Goal: Information Seeking & Learning: Learn about a topic

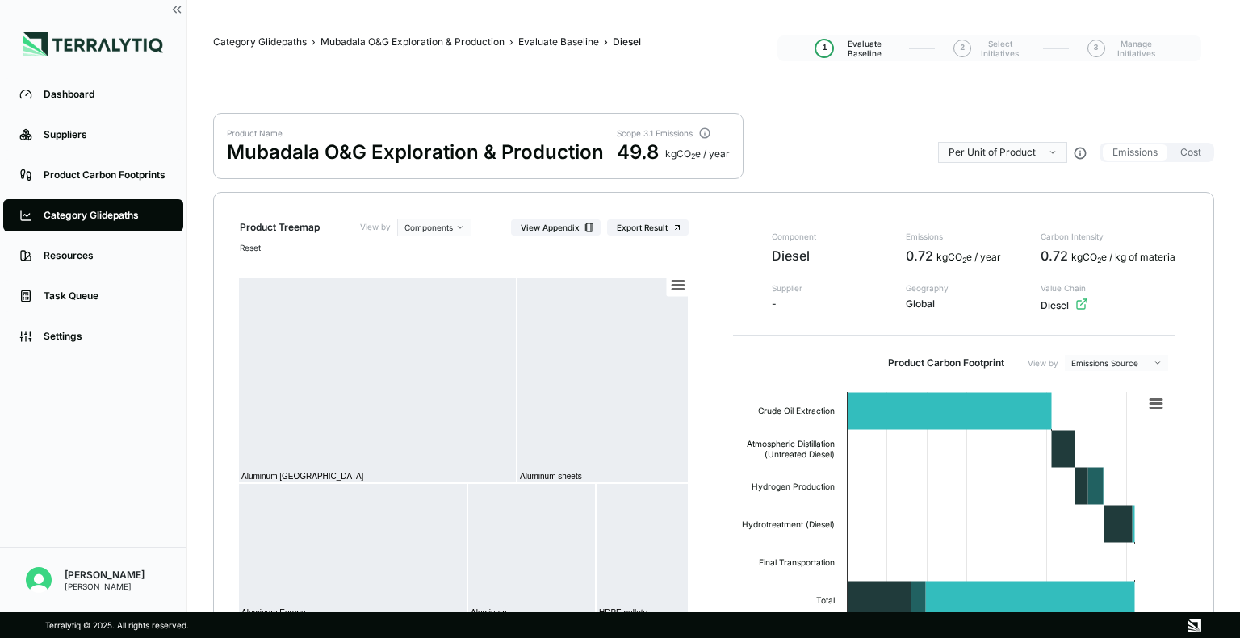
click at [111, 133] on div "Suppliers" at bounding box center [105, 134] width 123 height 13
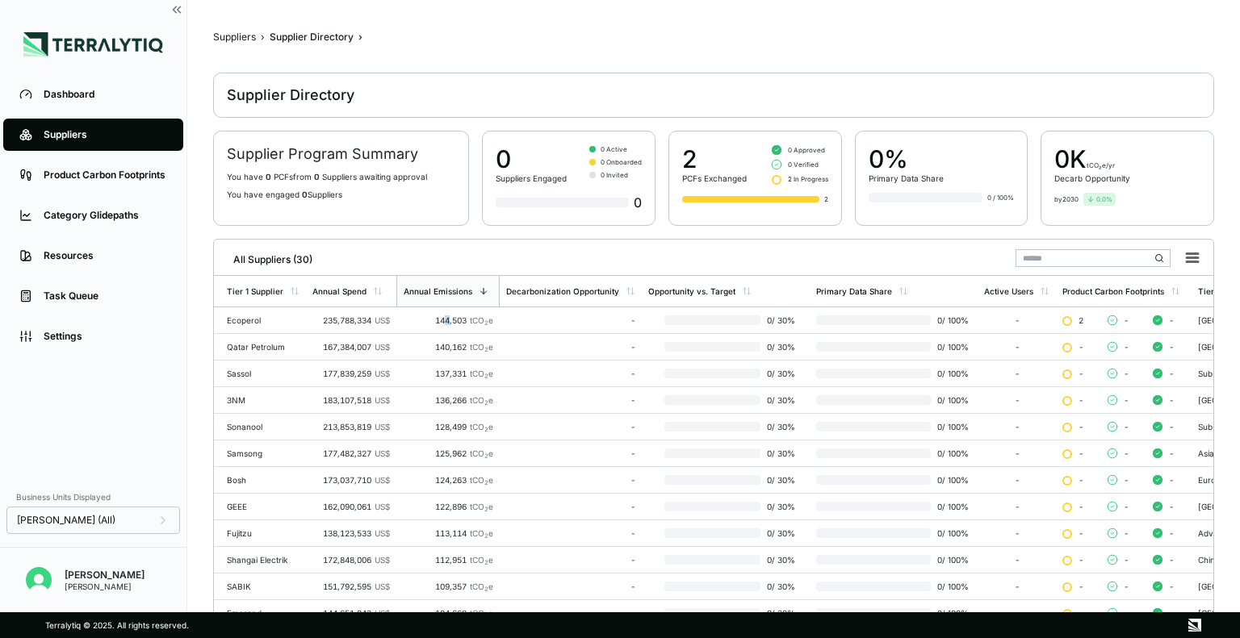
click at [444, 318] on div "144,503 tCO 2 e" at bounding box center [448, 321] width 90 height 10
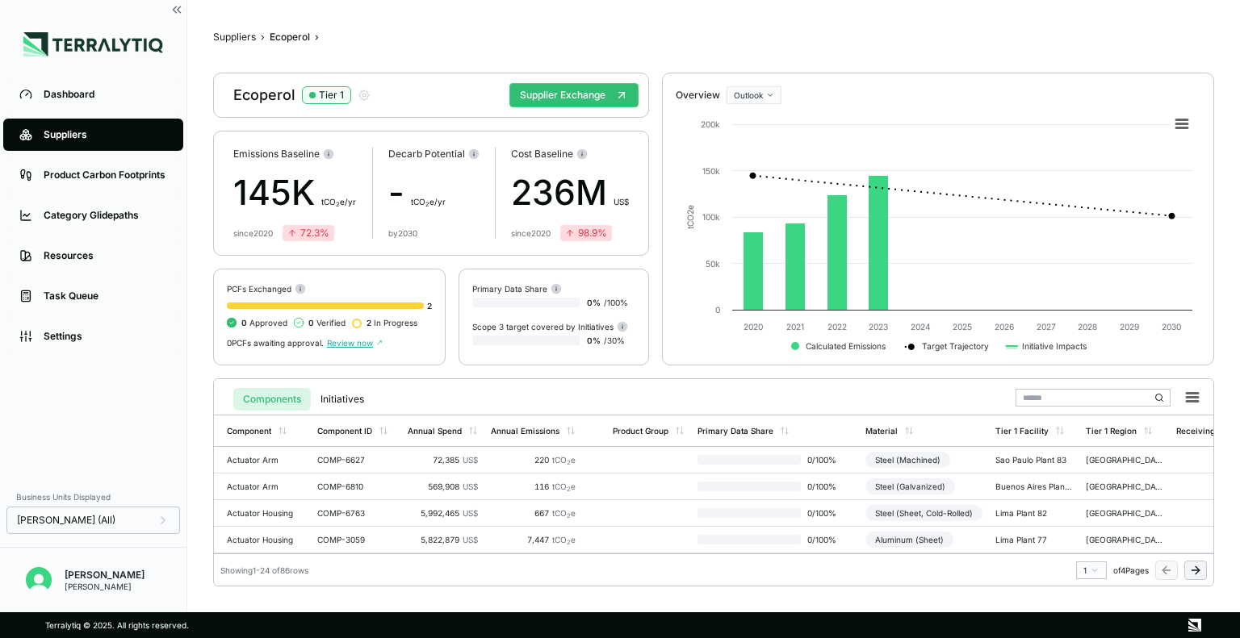
click at [571, 94] on button "Supplier Exchange" at bounding box center [573, 95] width 129 height 24
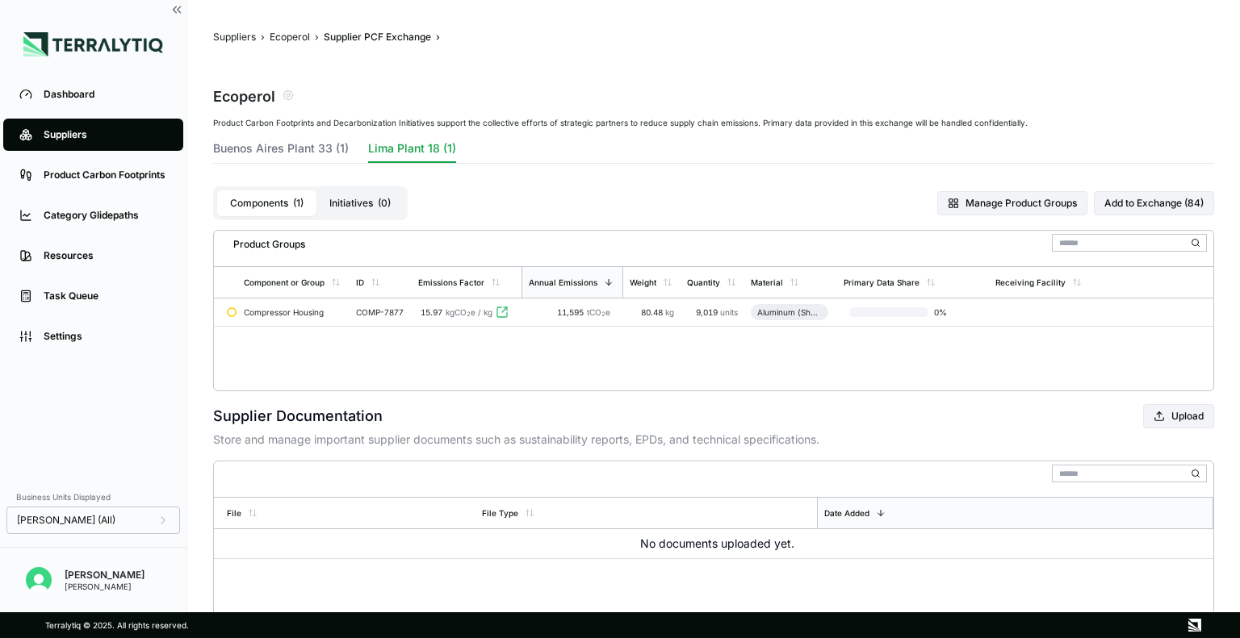
scroll to position [48, 0]
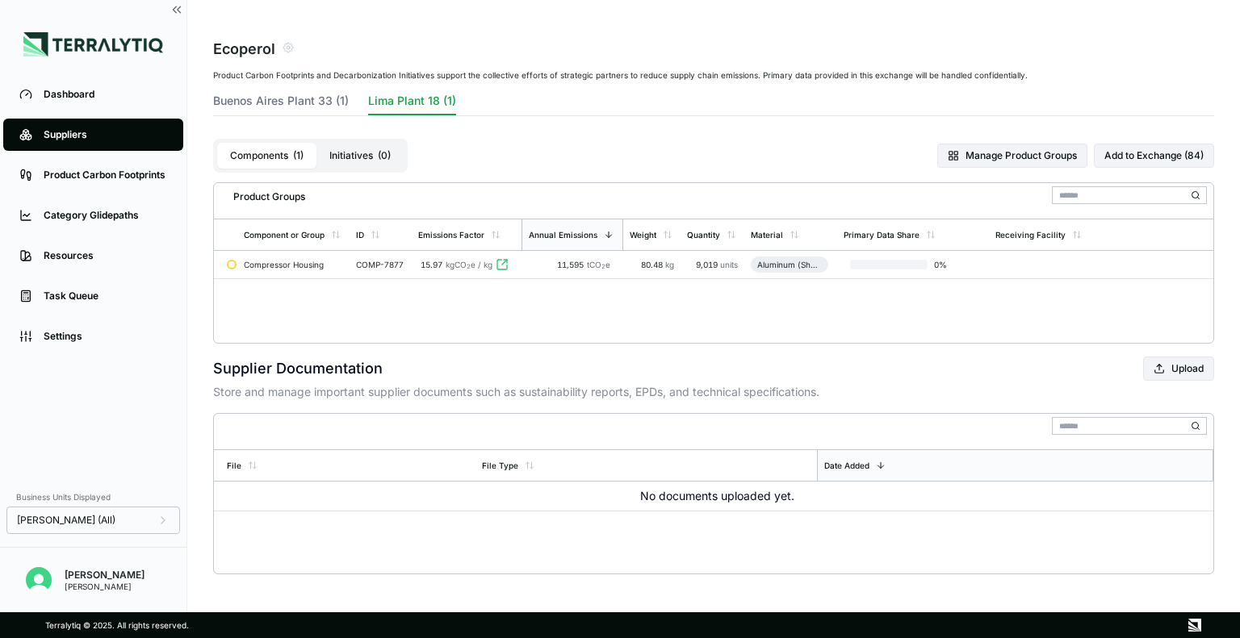
click at [424, 267] on span "15.97" at bounding box center [431, 265] width 22 height 10
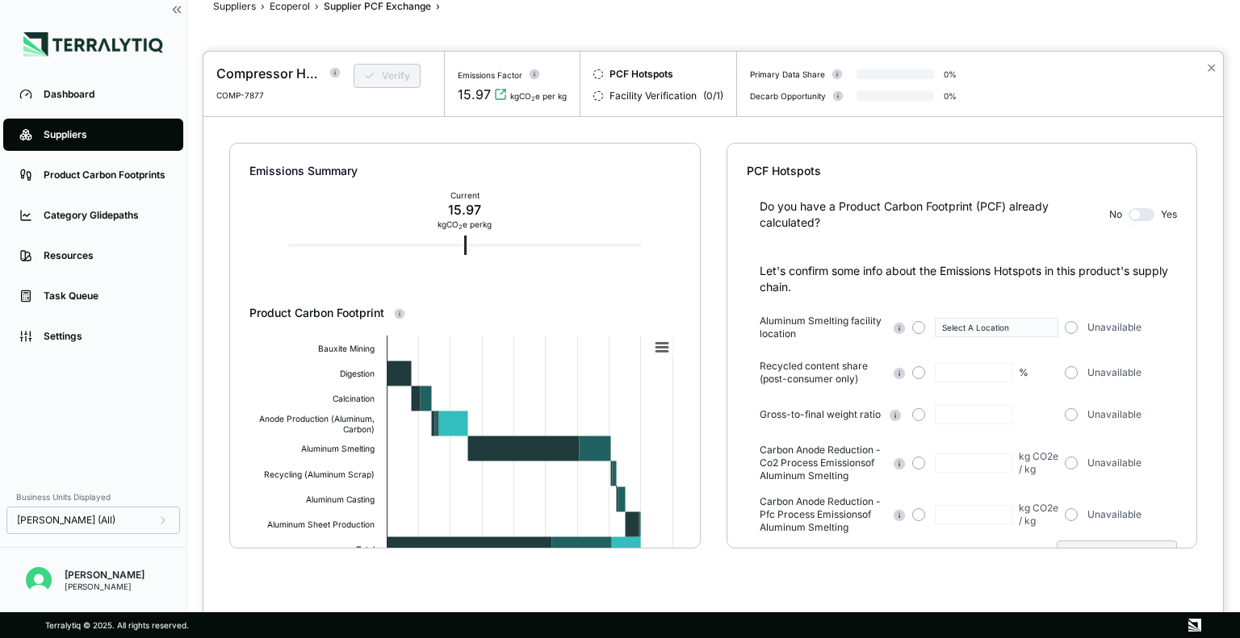
scroll to position [48, 0]
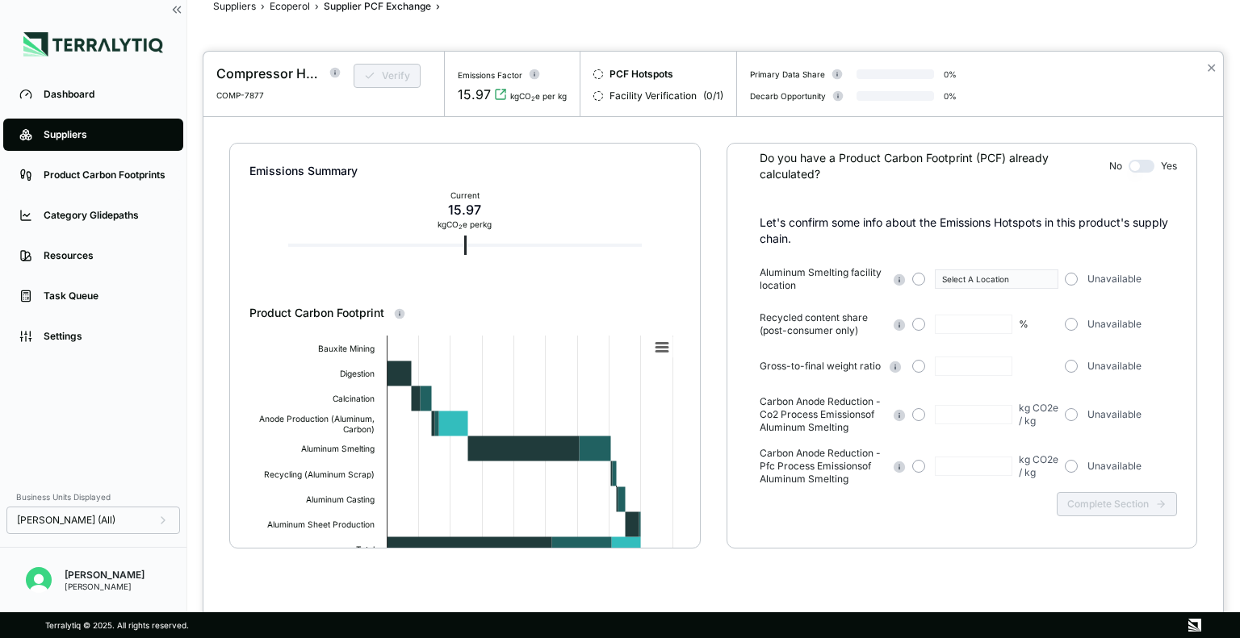
click at [1144, 169] on button "button" at bounding box center [1141, 166] width 26 height 13
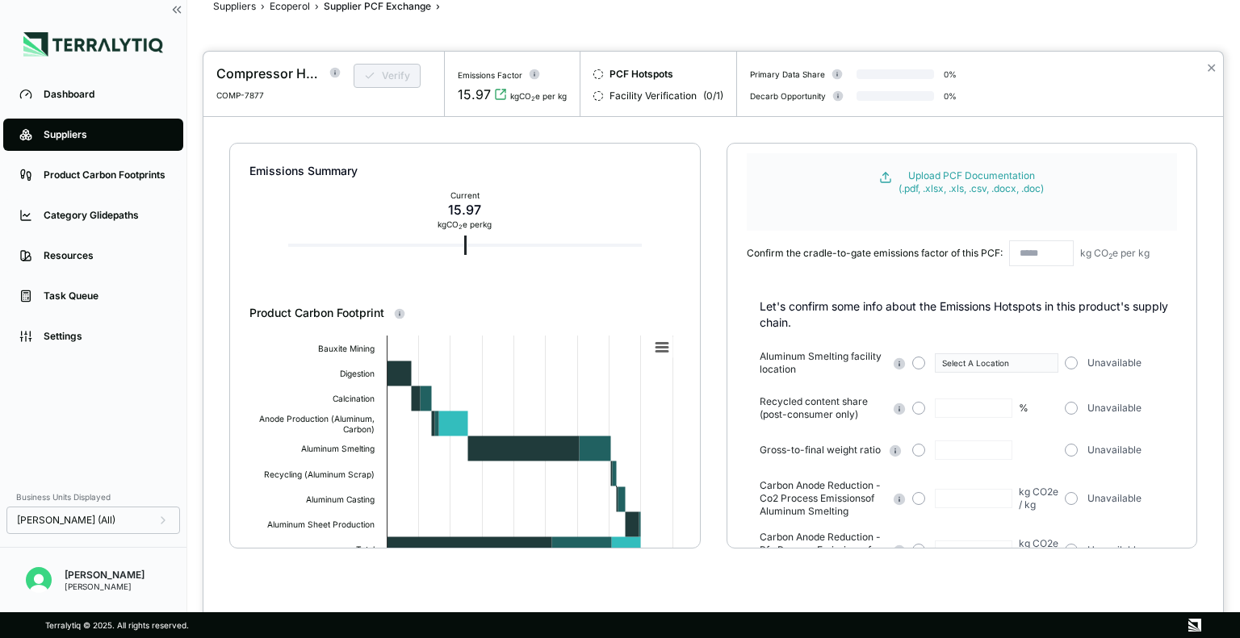
scroll to position [0, 0]
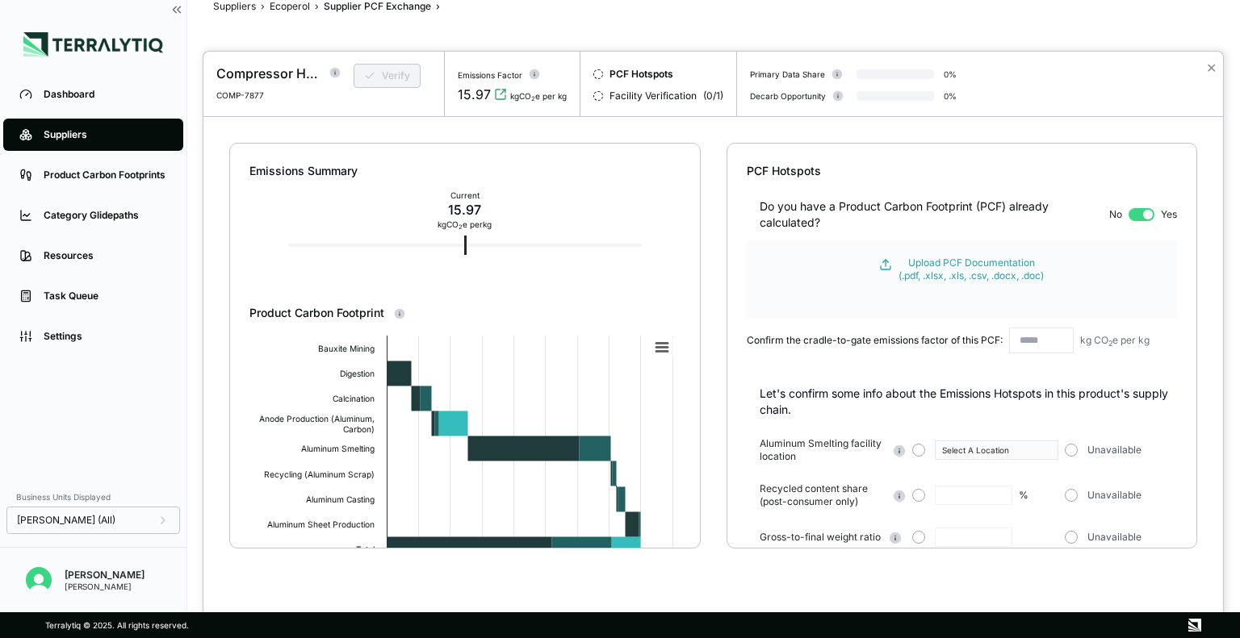
click at [1146, 215] on button "button" at bounding box center [1141, 214] width 26 height 13
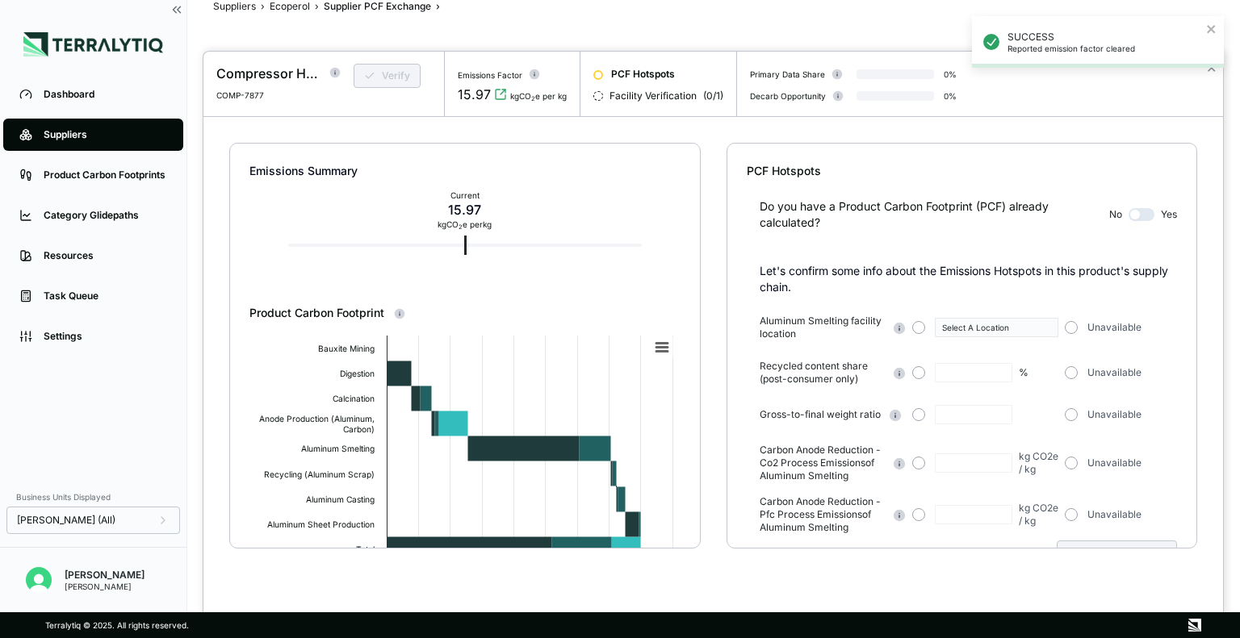
scroll to position [48, 0]
